Goal: Transaction & Acquisition: Register for event/course

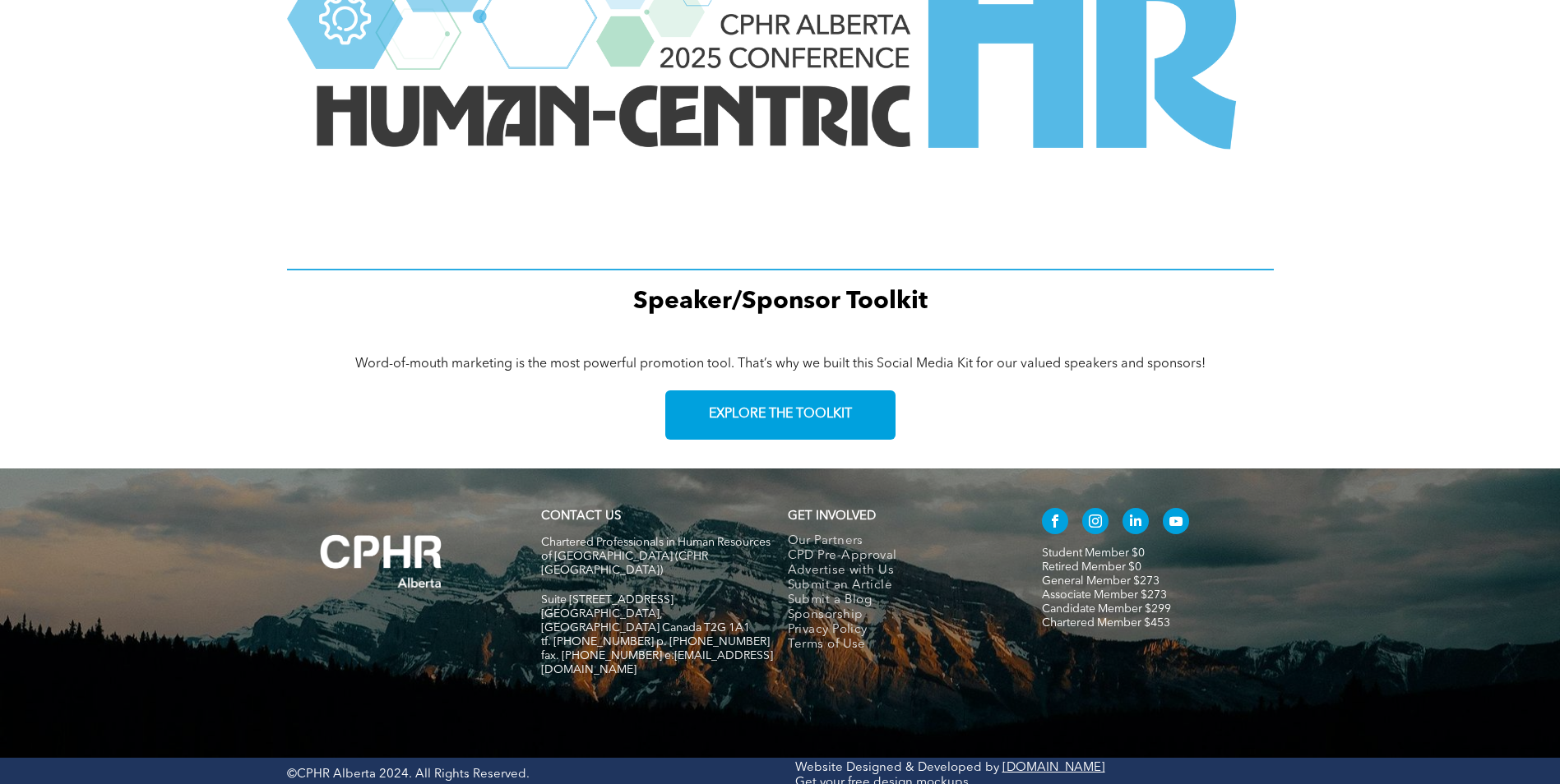
scroll to position [2242, 0]
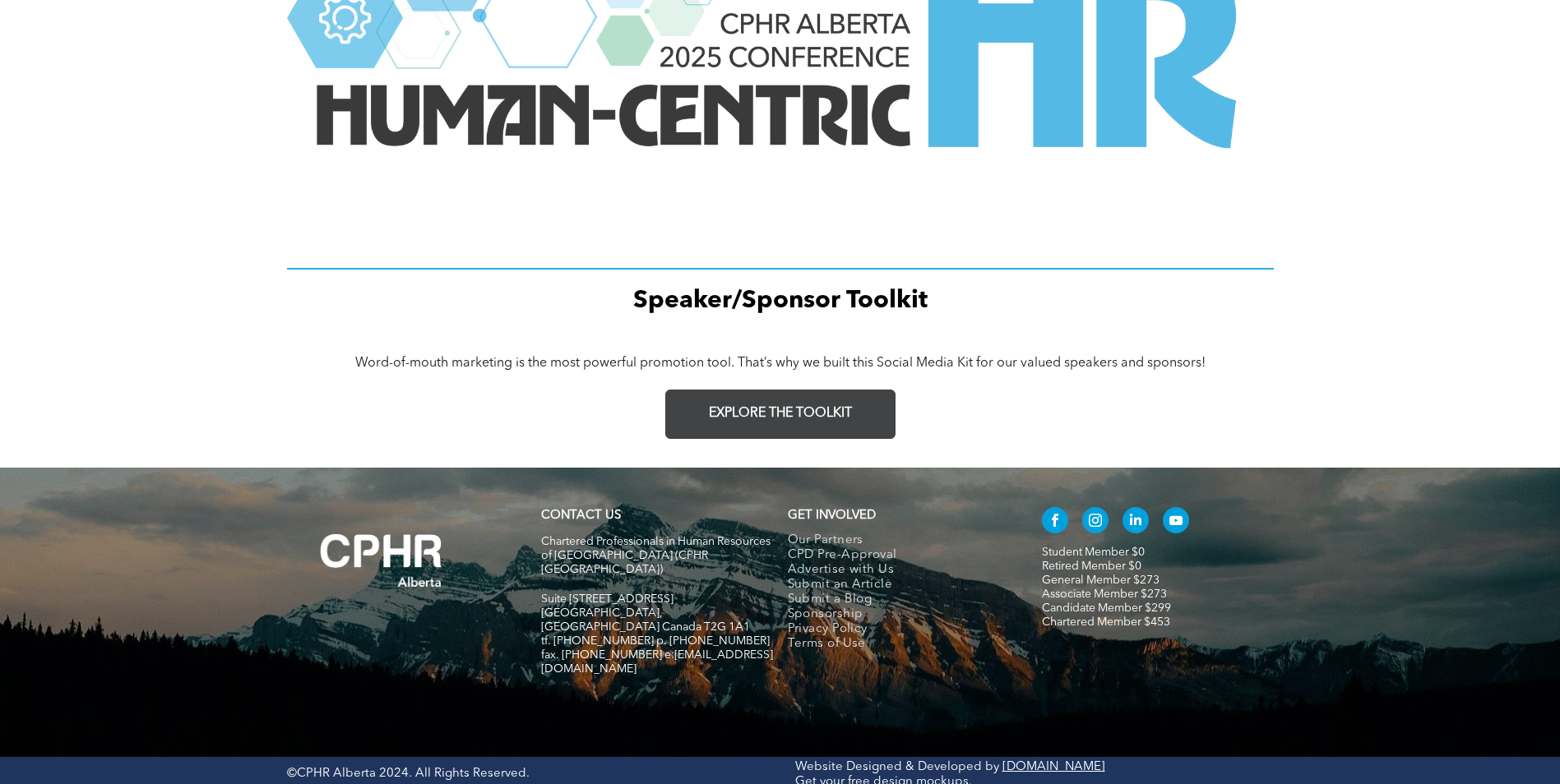
click at [811, 401] on link "EXPLORE THE TOOLKIT" at bounding box center [780, 413] width 230 height 49
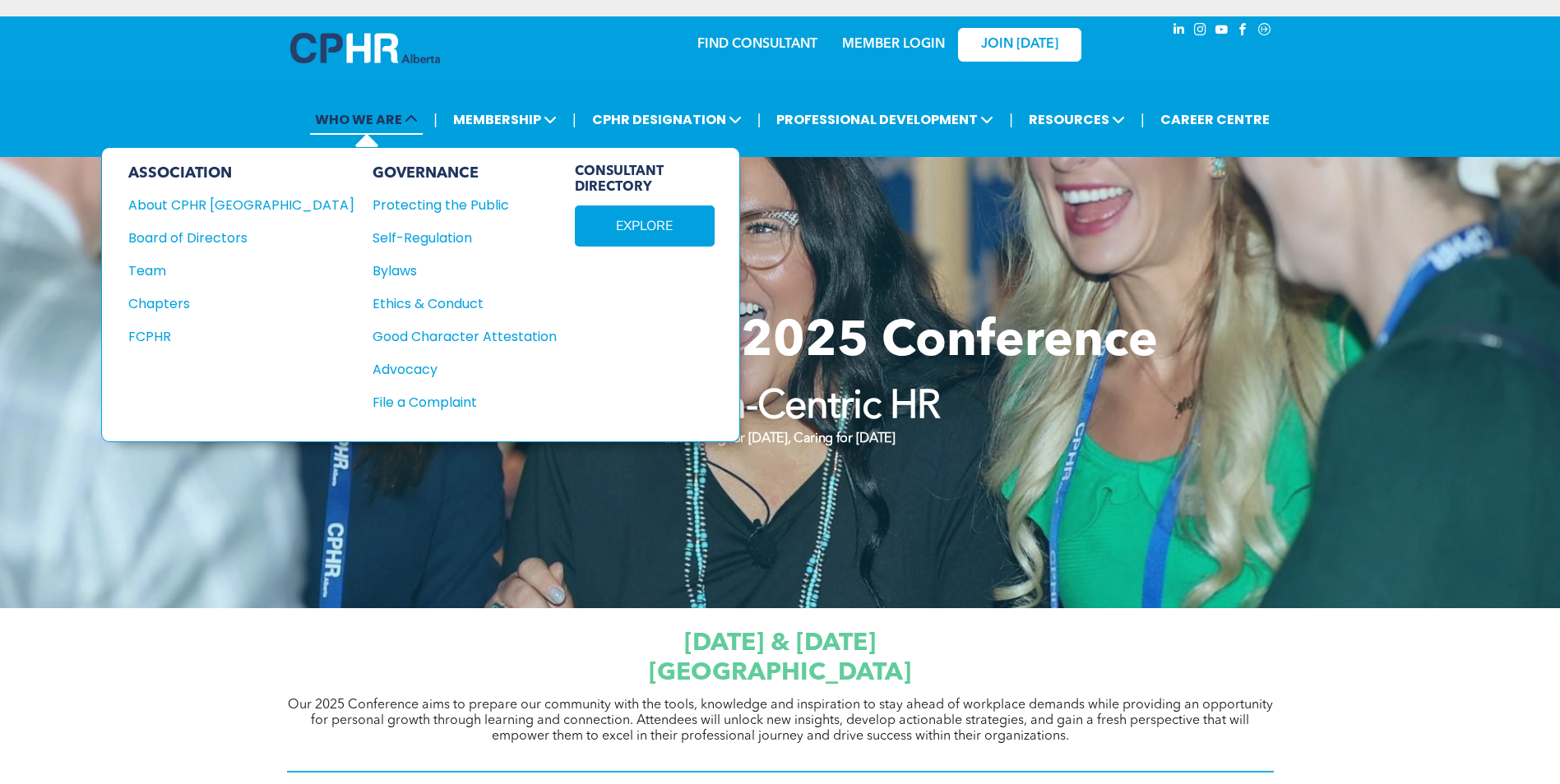
click at [423, 120] on span "WHO WE ARE" at bounding box center [365, 120] width 112 height 31
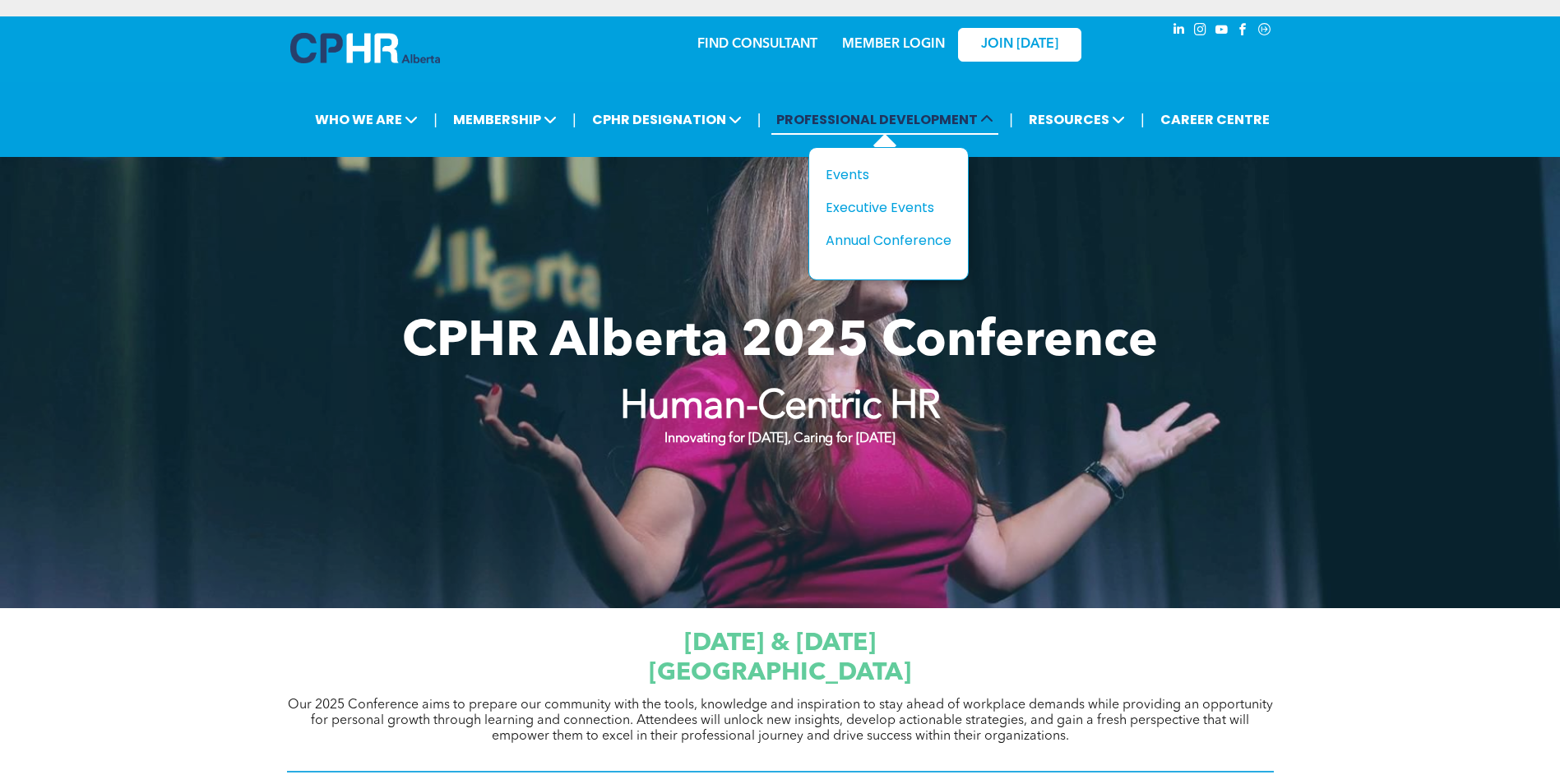
click at [983, 116] on icon at bounding box center [987, 119] width 13 height 13
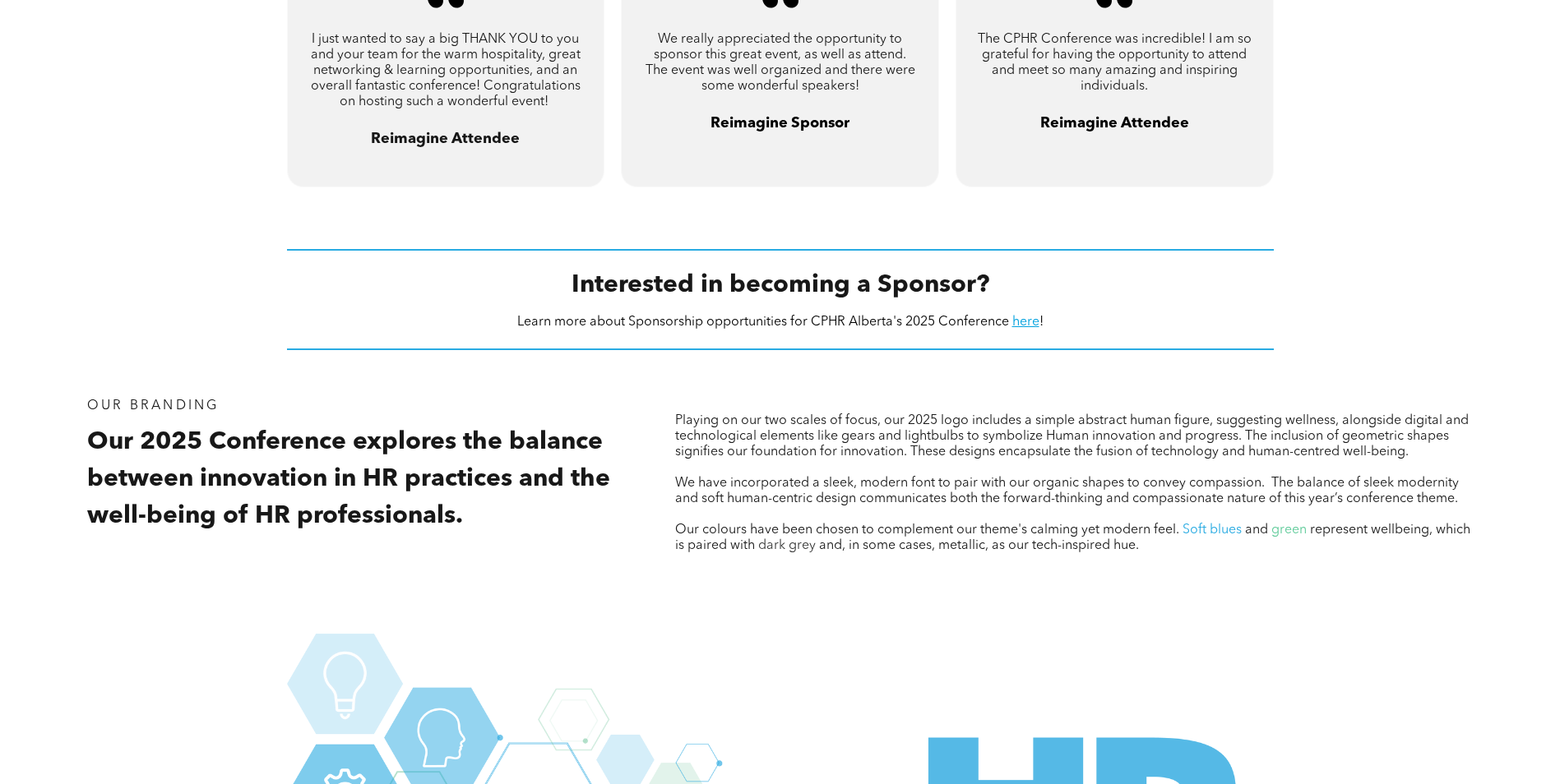
scroll to position [1667, 0]
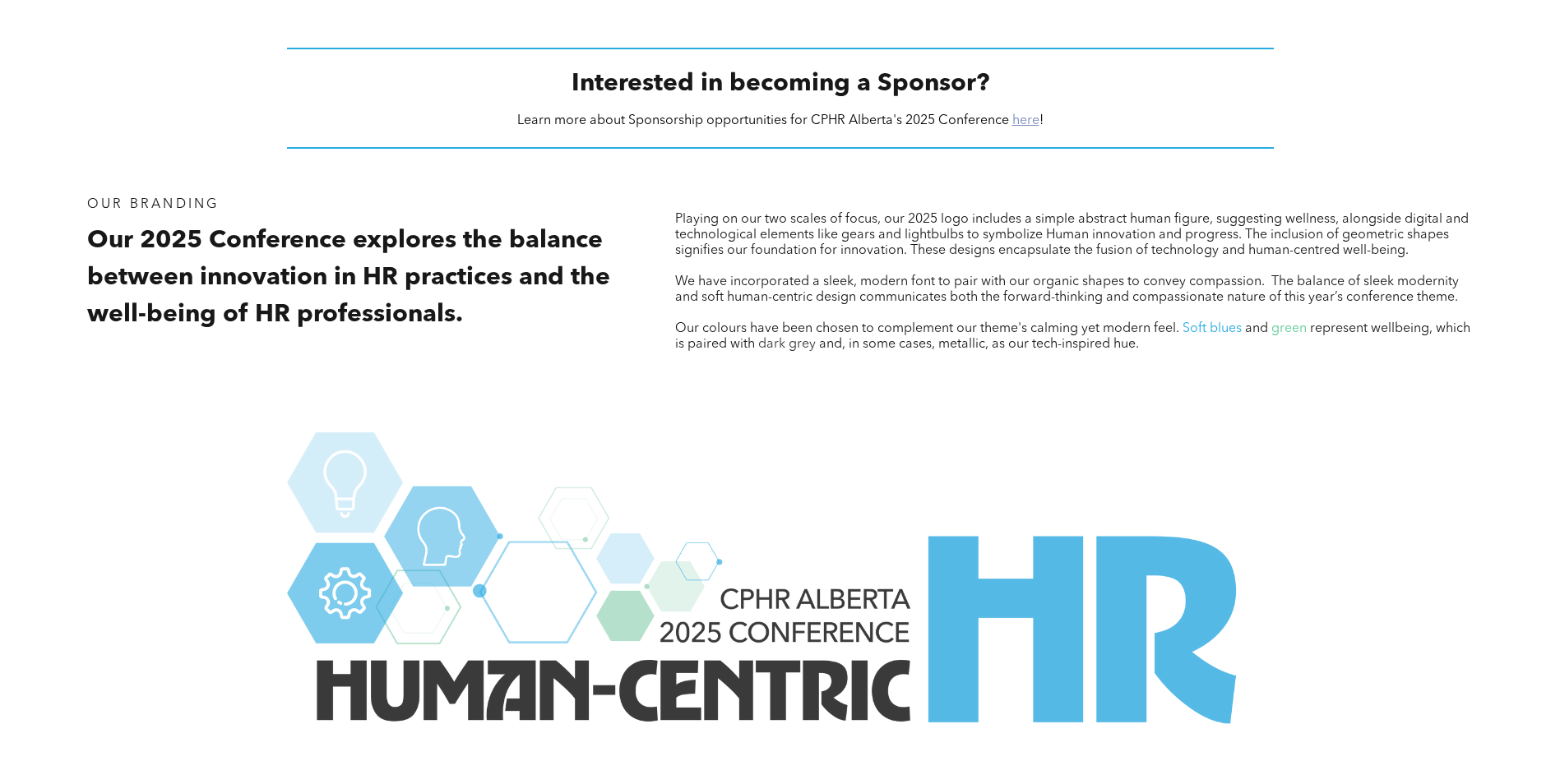
click at [1034, 120] on link "here" at bounding box center [1026, 121] width 27 height 13
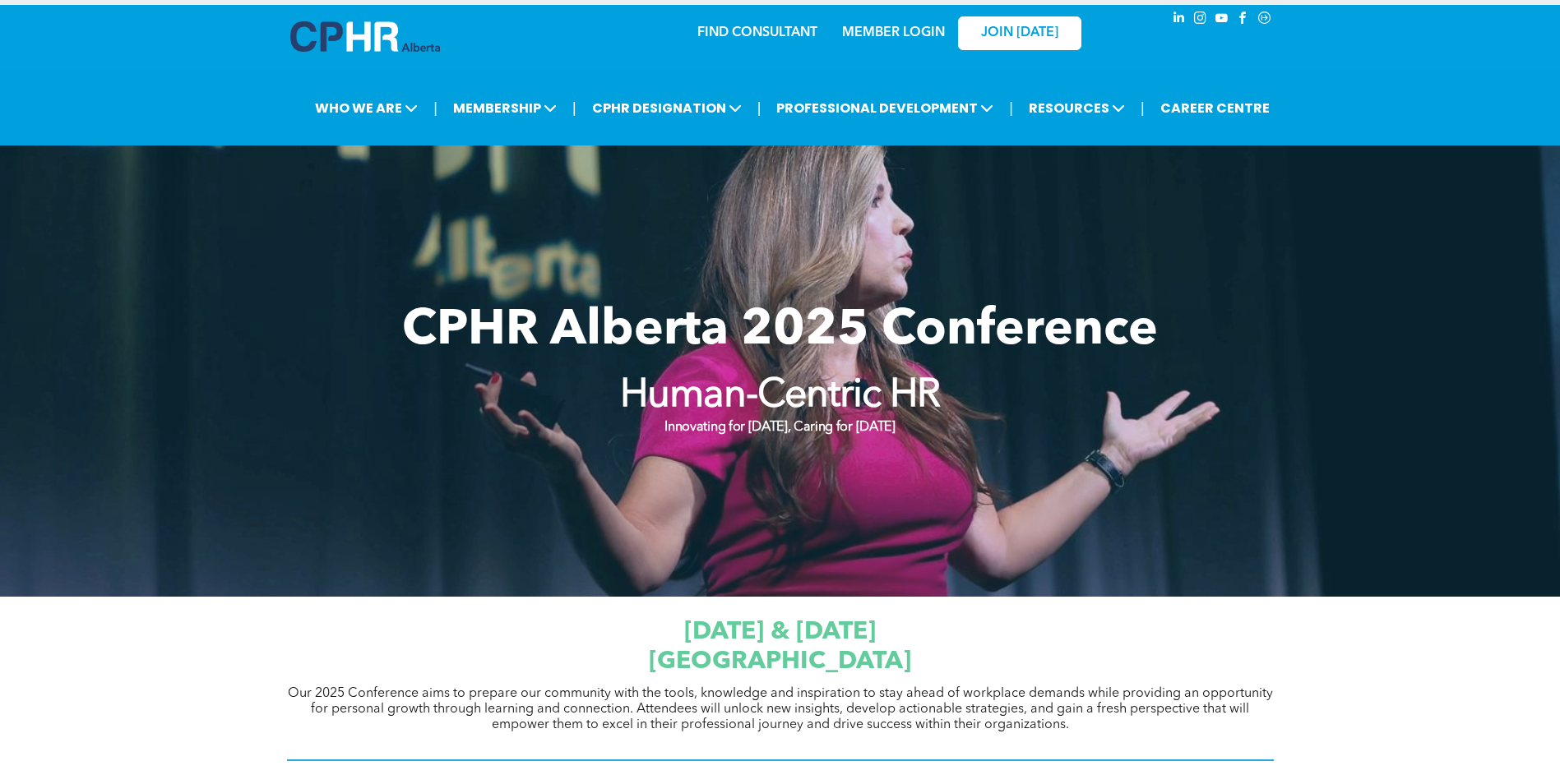
scroll to position [0, 0]
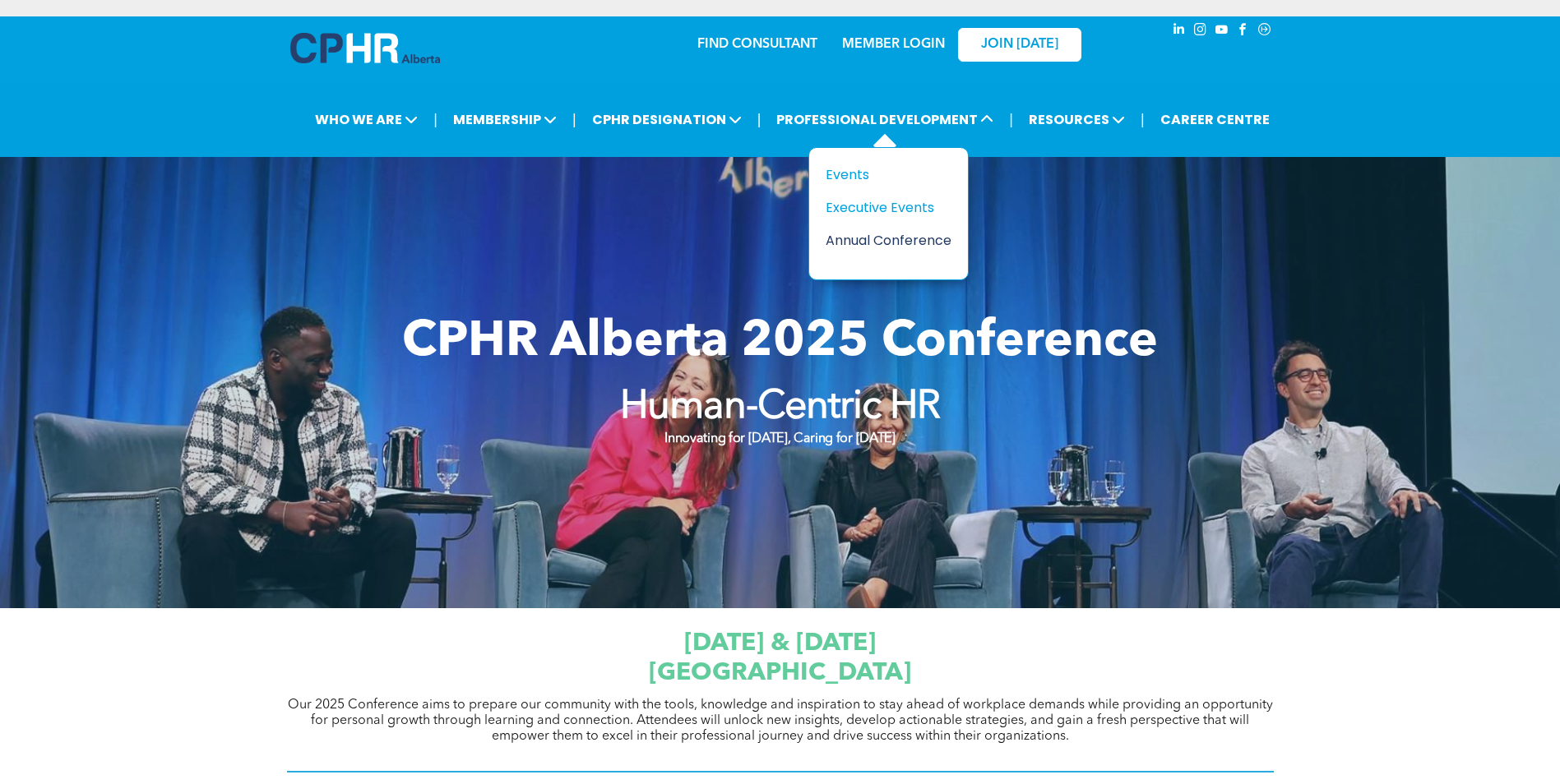
click at [902, 242] on div "Annual Conference" at bounding box center [882, 239] width 113 height 20
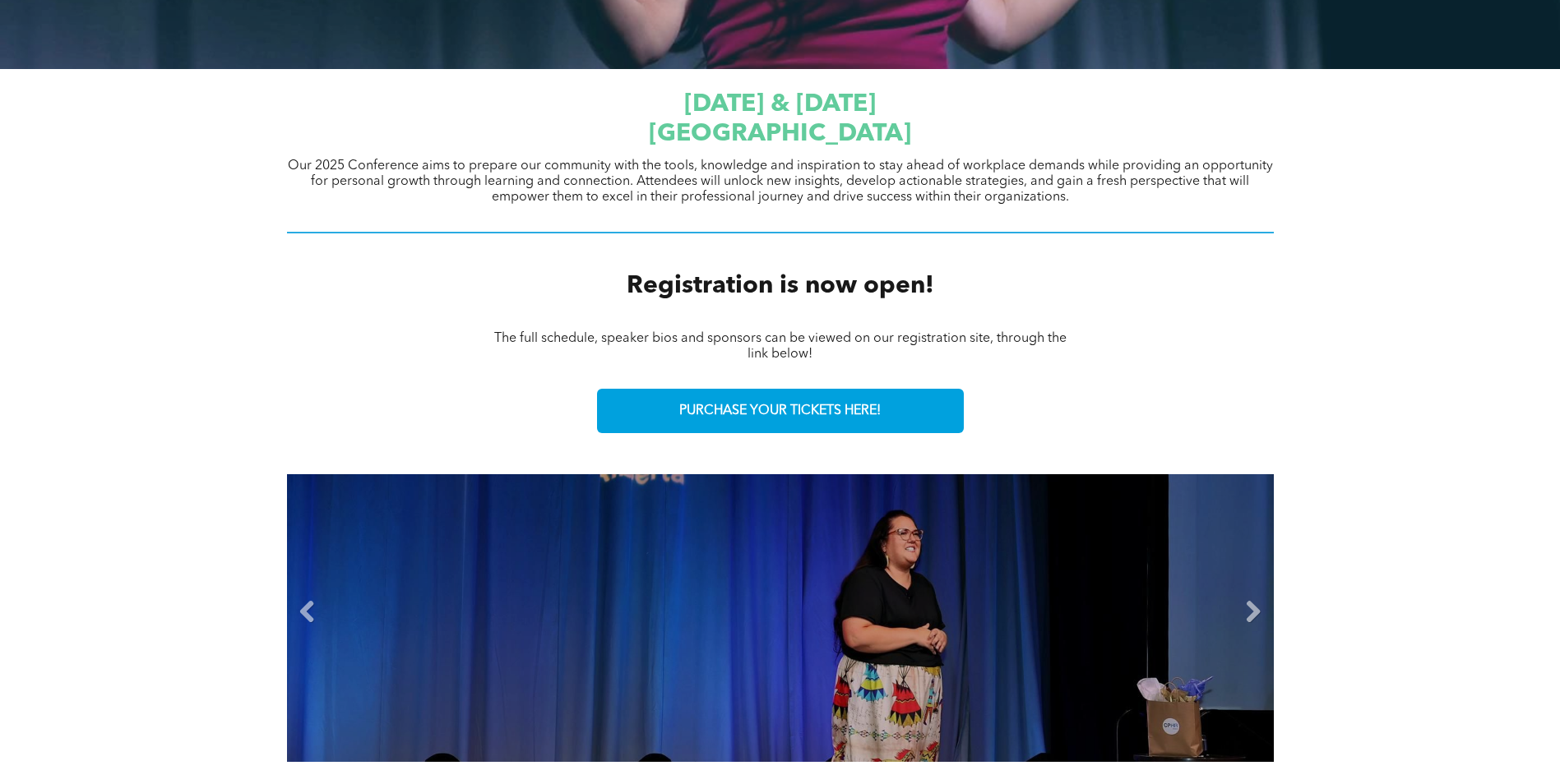
scroll to position [599, 0]
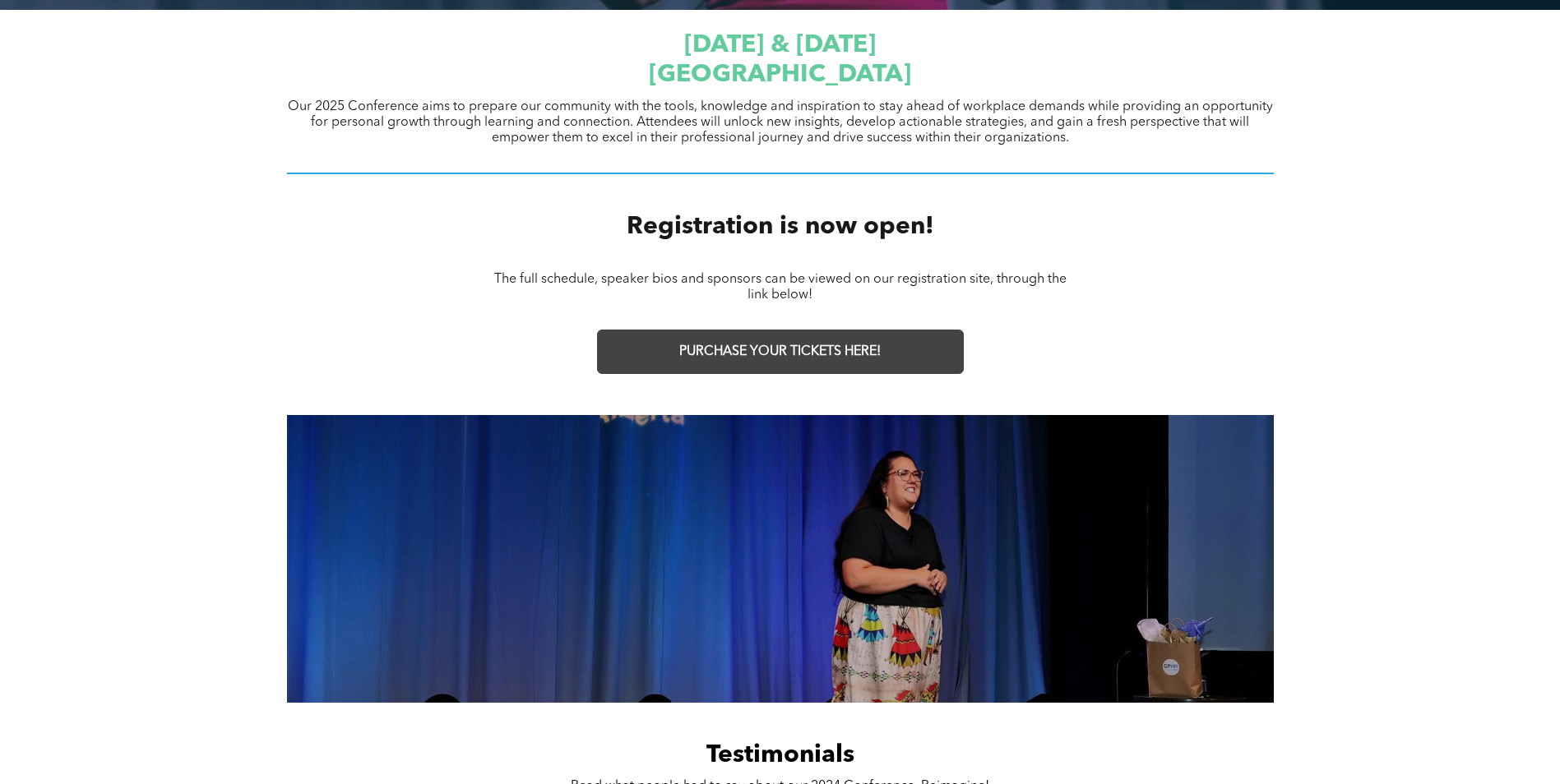
click at [789, 355] on span "PURCHASE YOUR TICKETS HERE!" at bounding box center [780, 352] width 202 height 15
